Goal: Task Accomplishment & Management: Complete application form

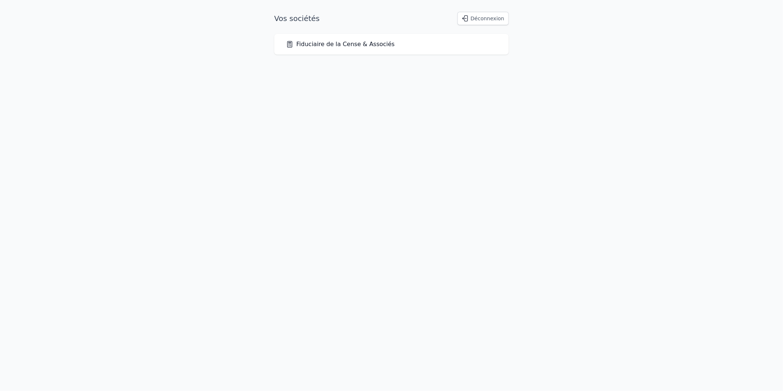
click at [373, 45] on link "Fiduciaire de la Cense & Associés" at bounding box center [340, 44] width 109 height 9
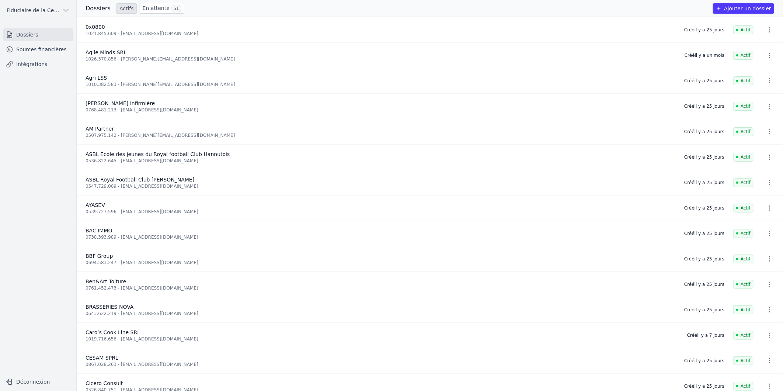
click at [156, 4] on link "En attente 51" at bounding box center [162, 8] width 45 height 11
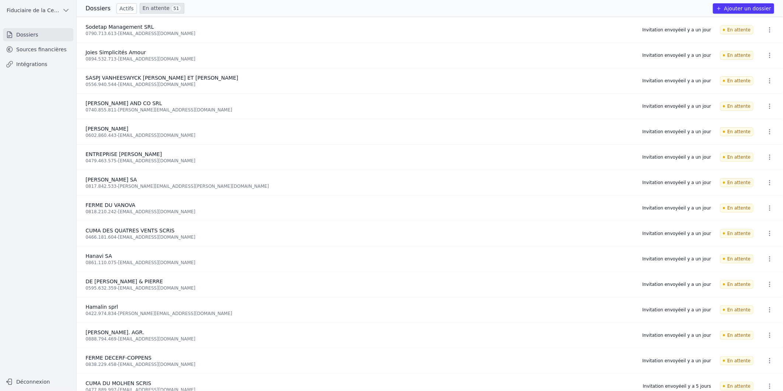
click at [153, 13] on link "En attente 51" at bounding box center [162, 8] width 45 height 11
click at [155, 7] on link "En attente 51" at bounding box center [162, 8] width 45 height 11
click at [160, 9] on link "En attente 51" at bounding box center [162, 8] width 45 height 11
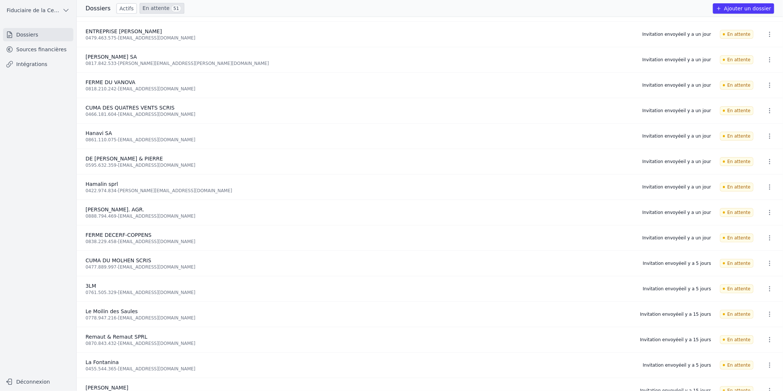
scroll to position [123, 0]
click at [125, 8] on link "Actifs" at bounding box center [126, 8] width 20 height 10
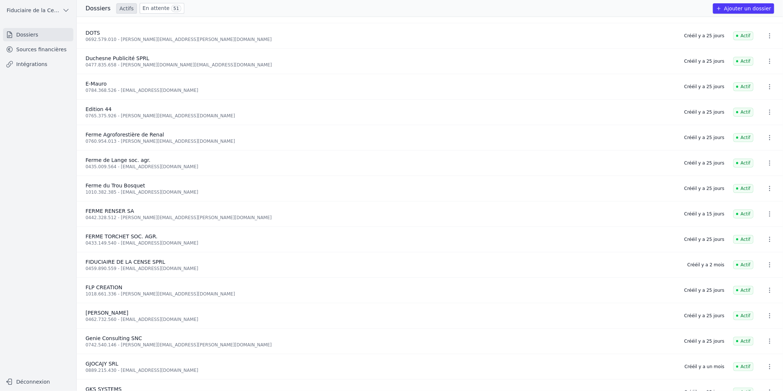
scroll to position [369, 0]
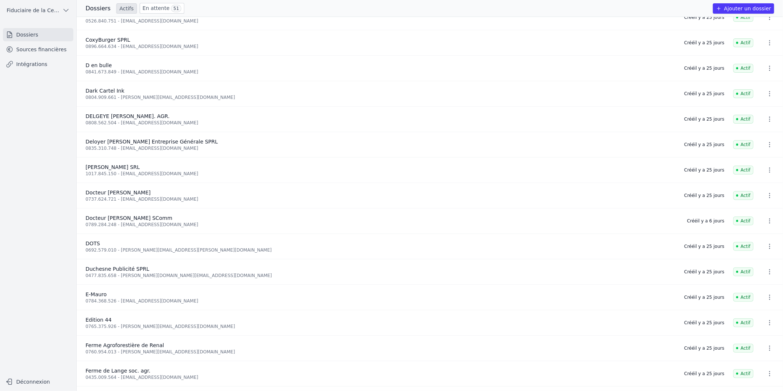
click at [149, 6] on link "En attente 51" at bounding box center [162, 8] width 45 height 11
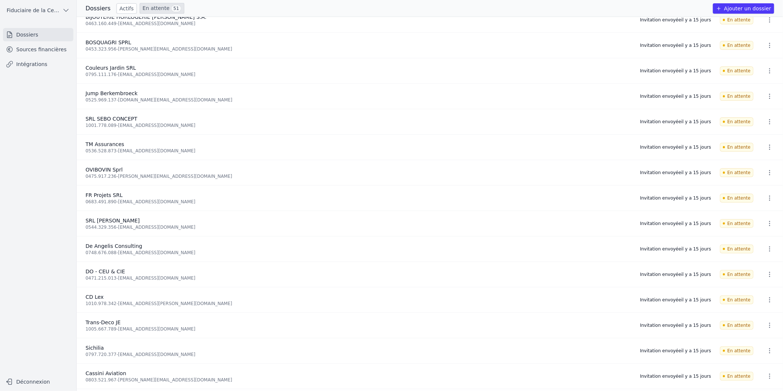
scroll to position [928, 0]
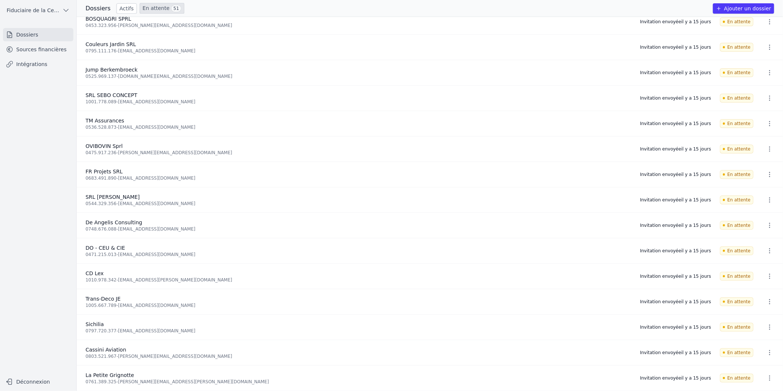
click at [734, 10] on button "Ajouter un dossier" at bounding box center [743, 8] width 61 height 10
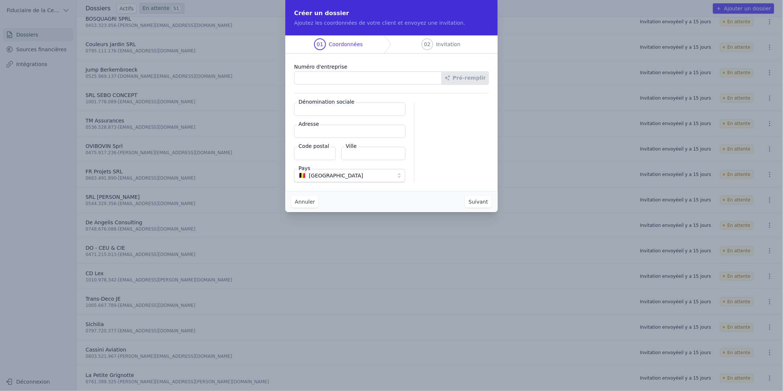
click at [327, 79] on input "Numéro d'entreprise" at bounding box center [368, 77] width 148 height 13
paste input "0795.318.242"
type input "0795.318.242"
click at [450, 77] on icon "button" at bounding box center [447, 78] width 6 height 6
type input "International Digital Defense Equipment Agency SNC"
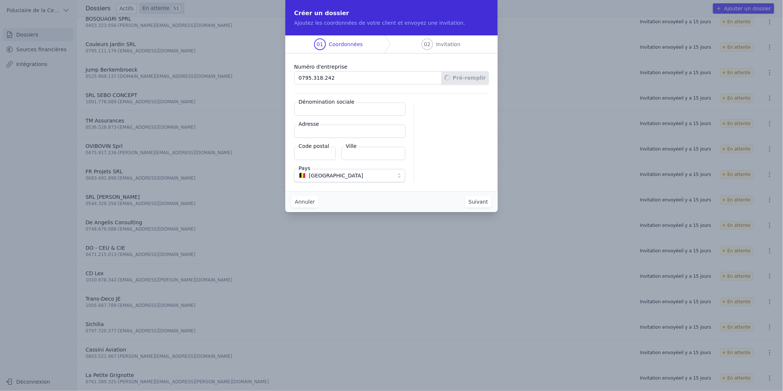
type input "Promenade des Ours 11"
type input "5300"
type input "Andenne"
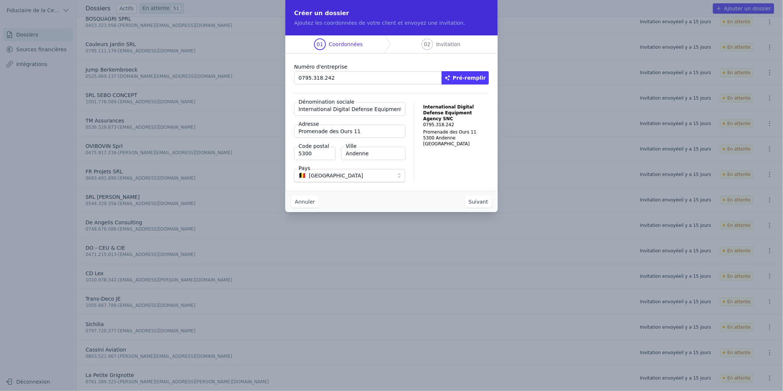
click at [484, 201] on button "Suivant" at bounding box center [478, 202] width 27 height 12
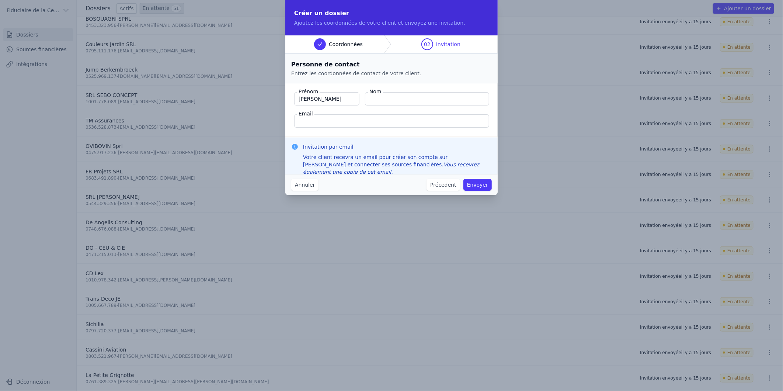
type input "[PERSON_NAME]"
paste input "[EMAIL_ADDRESS][DOMAIN_NAME]"
type input "[EMAIL_ADDRESS][DOMAIN_NAME]"
click at [477, 184] on button "Envoyer" at bounding box center [477, 185] width 28 height 12
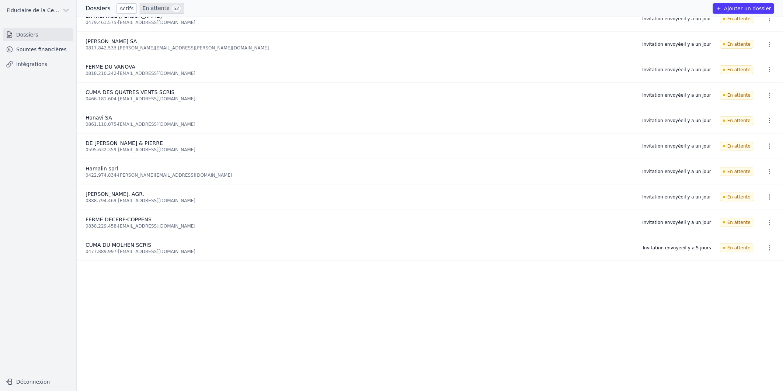
scroll to position [0, 0]
